Goal: Use online tool/utility: Utilize a website feature to perform a specific function

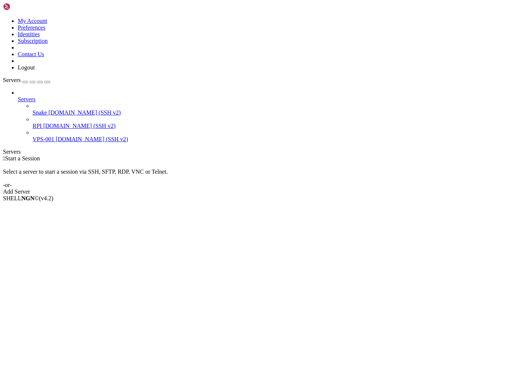
click at [48, 109] on span "[DOMAIN_NAME] (SSH v2)" at bounding box center [84, 112] width 72 height 6
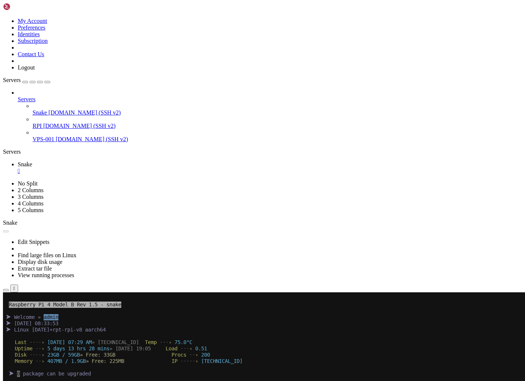
click at [47, 82] on icon "button" at bounding box center [47, 82] width 0 height 0
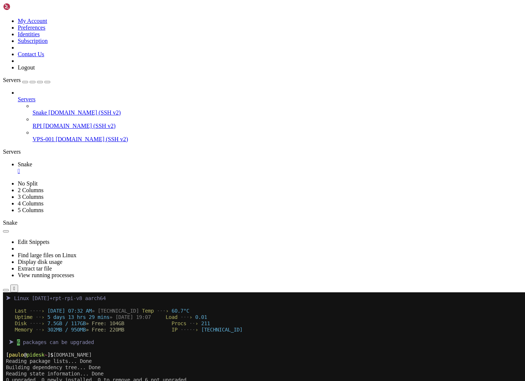
scroll to position [44, 0]
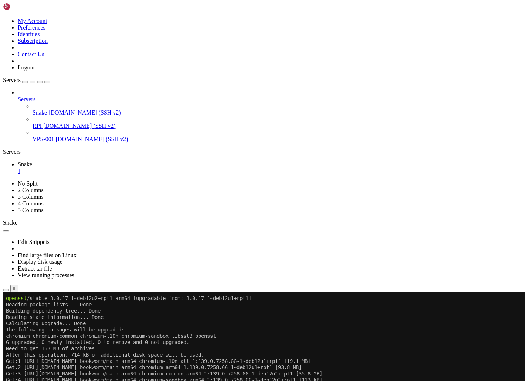
scroll to position [251, 0]
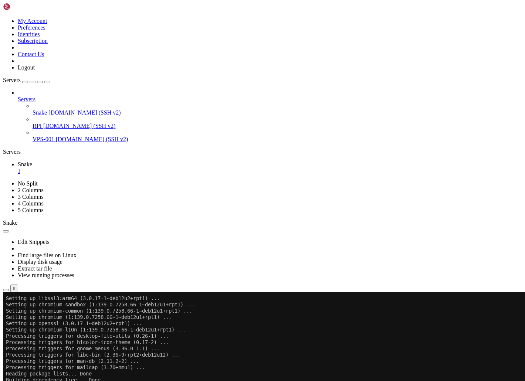
scroll to position [446, 0]
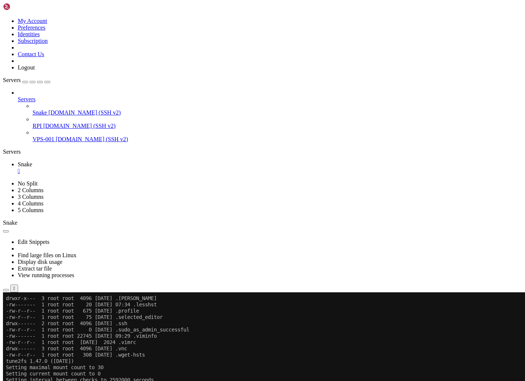
scroll to position [848, 0]
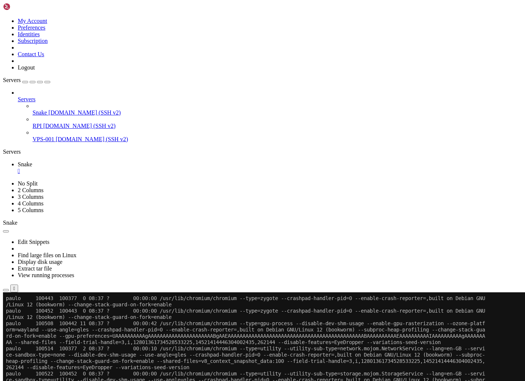
scroll to position [1827, 0]
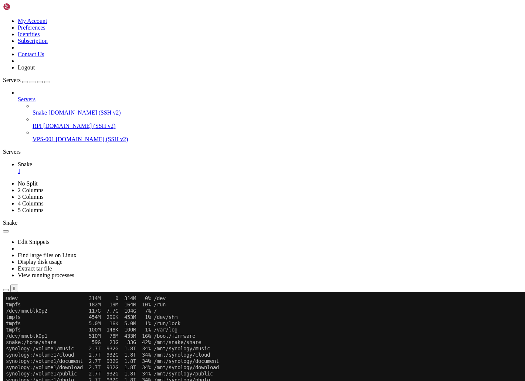
scroll to position [0, 0]
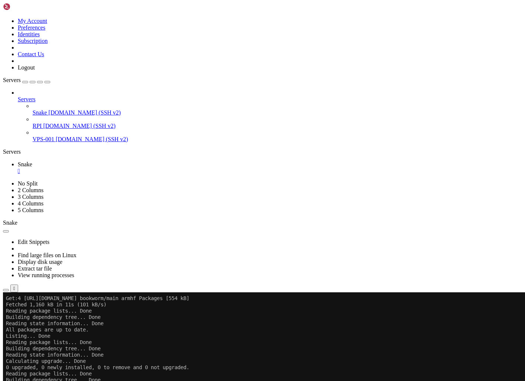
scroll to position [150, 0]
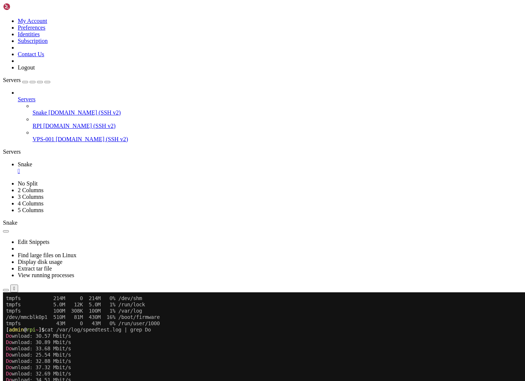
scroll to position [804, 0]
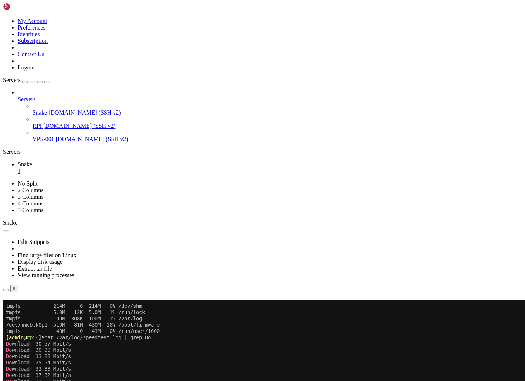
click at [43, 168] on div "" at bounding box center [270, 171] width 504 height 7
